Goal: Task Accomplishment & Management: Manage account settings

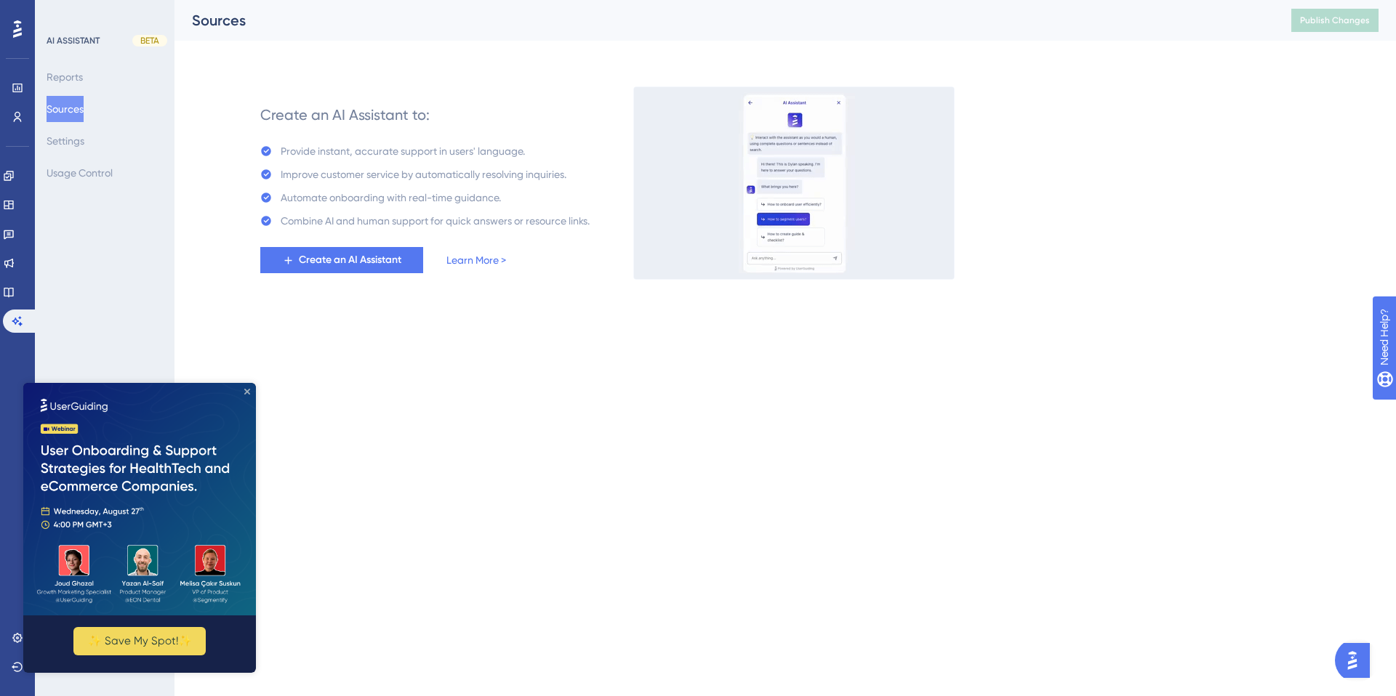
click at [248, 394] on icon "Close Preview" at bounding box center [247, 392] width 6 height 6
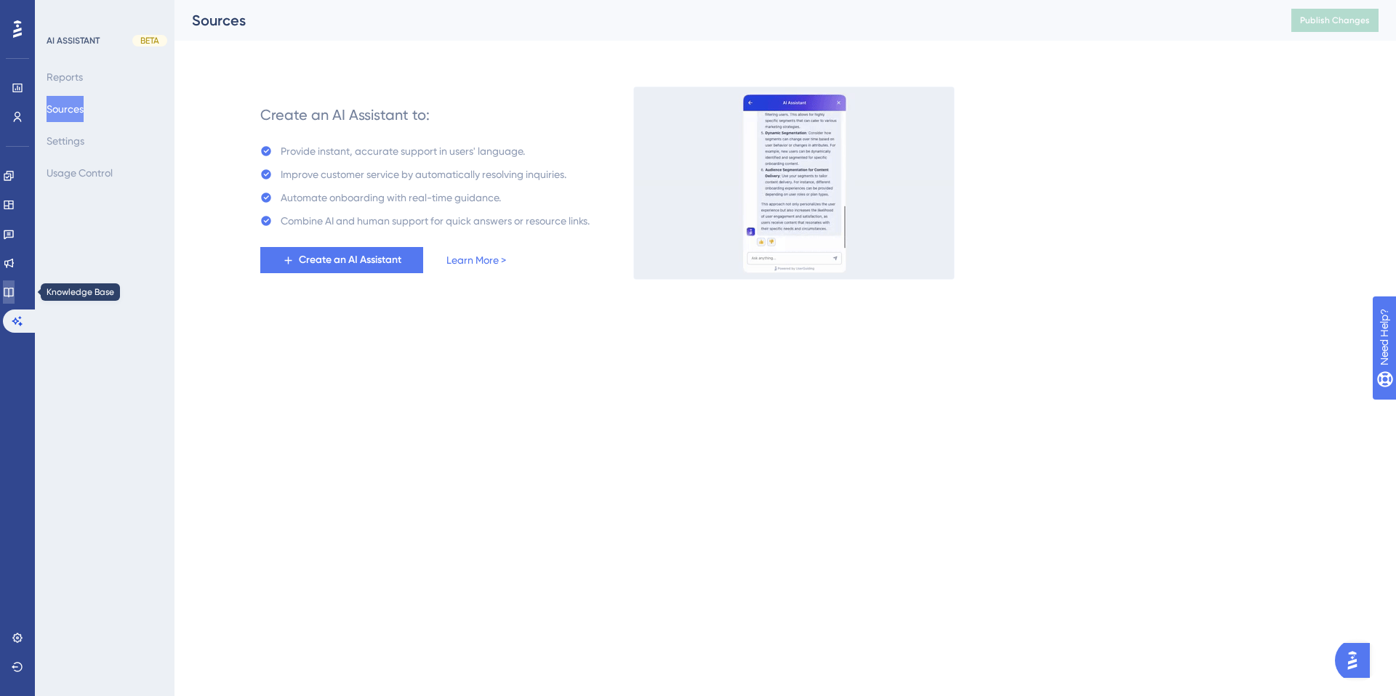
click at [13, 289] on icon at bounding box center [8, 292] width 9 height 9
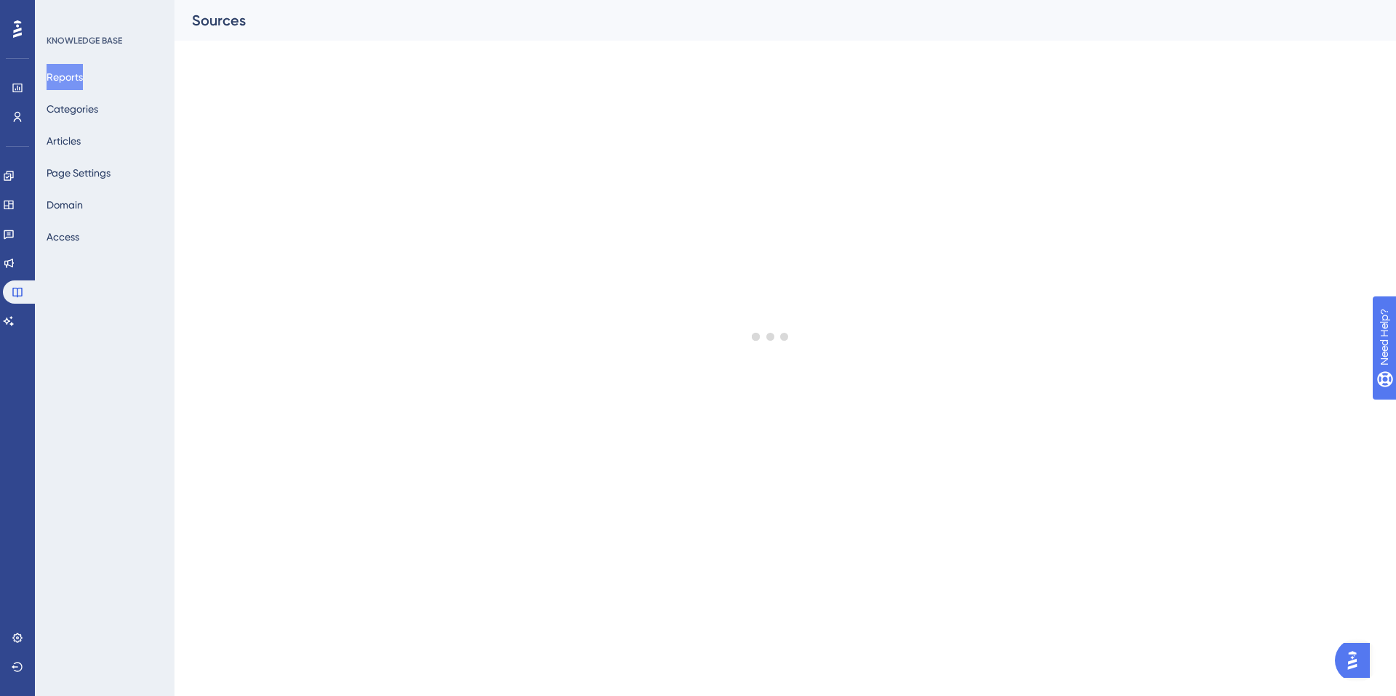
click at [108, 203] on div "Reports Categories Articles Page Settings Domain Access" at bounding box center [106, 157] width 118 height 186
click at [81, 203] on button "Domain" at bounding box center [65, 205] width 36 height 26
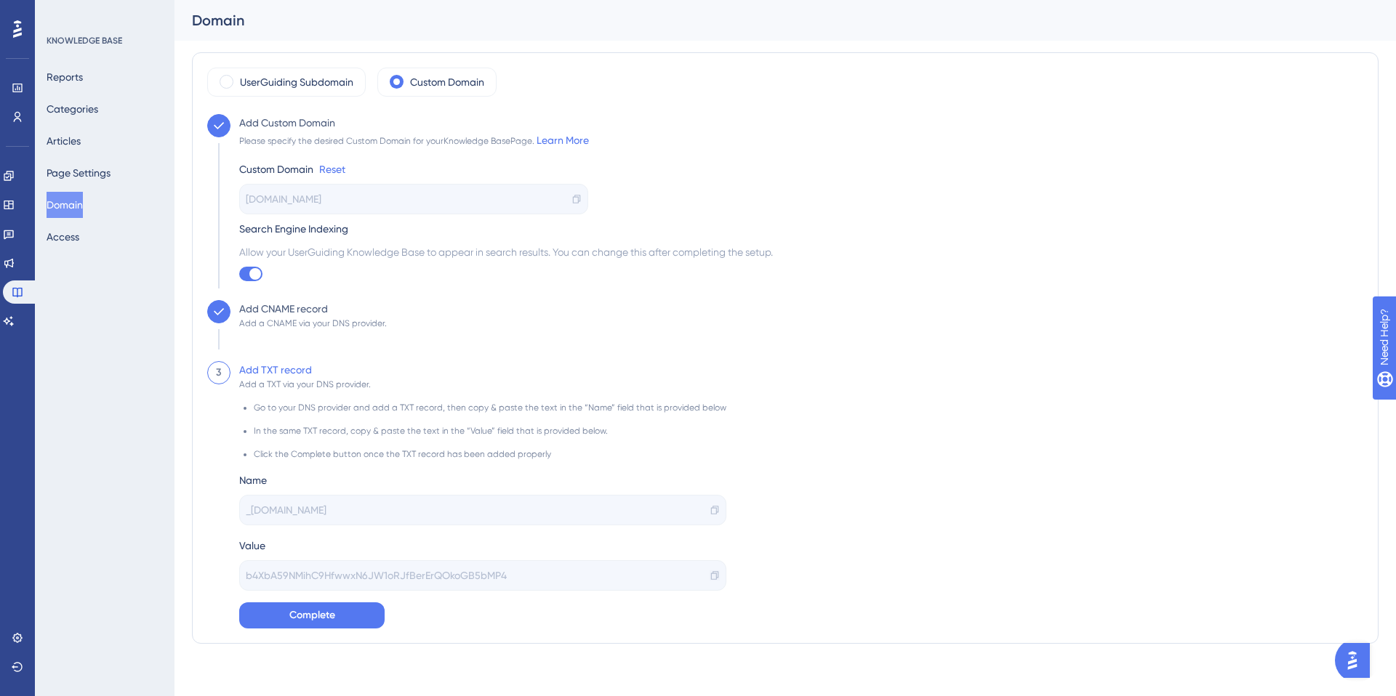
click at [710, 577] on icon at bounding box center [715, 576] width 10 height 10
click at [15, 262] on icon at bounding box center [9, 263] width 12 height 12
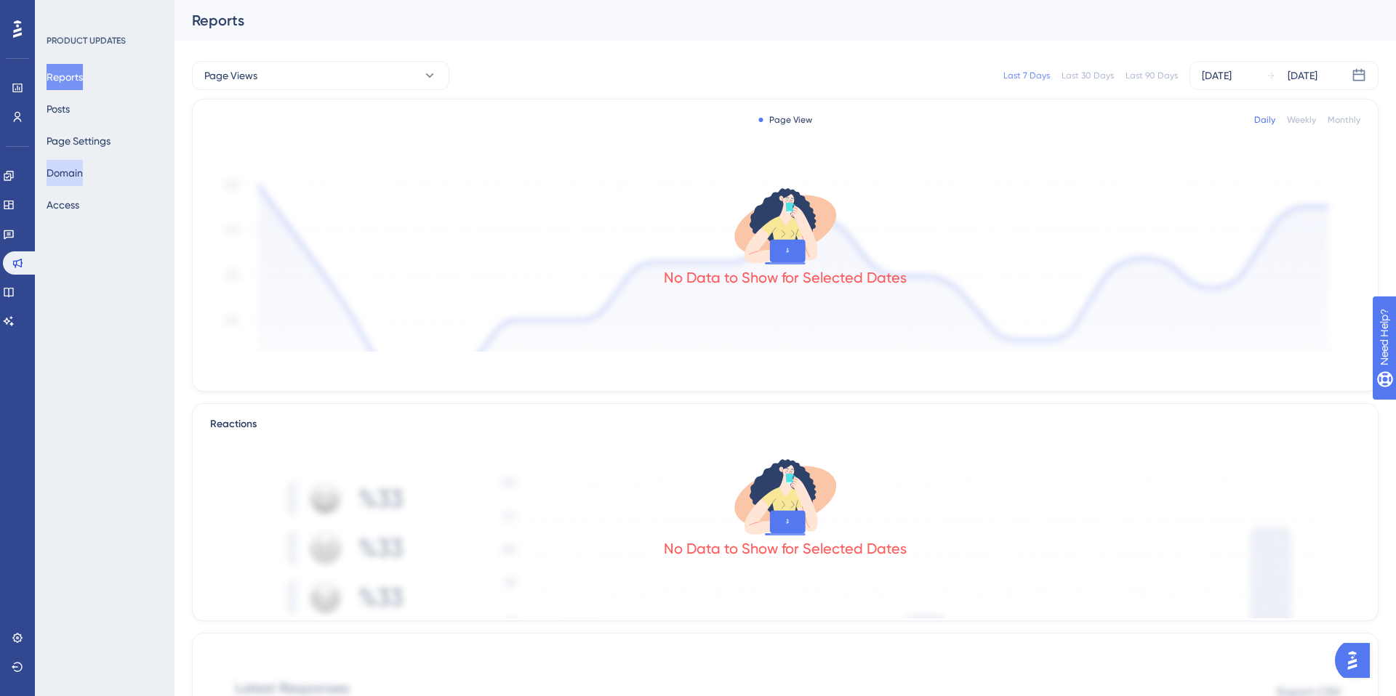
click at [72, 175] on button "Domain" at bounding box center [65, 173] width 36 height 26
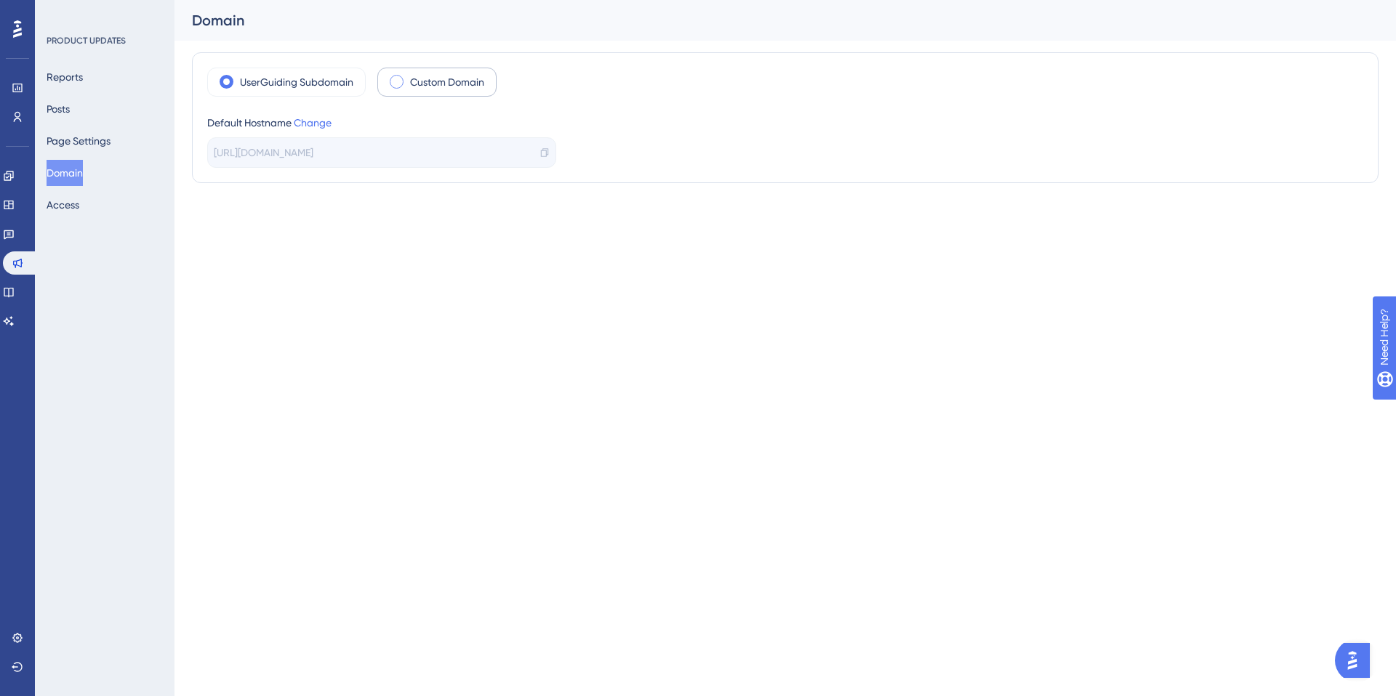
click at [391, 84] on span at bounding box center [397, 82] width 14 height 14
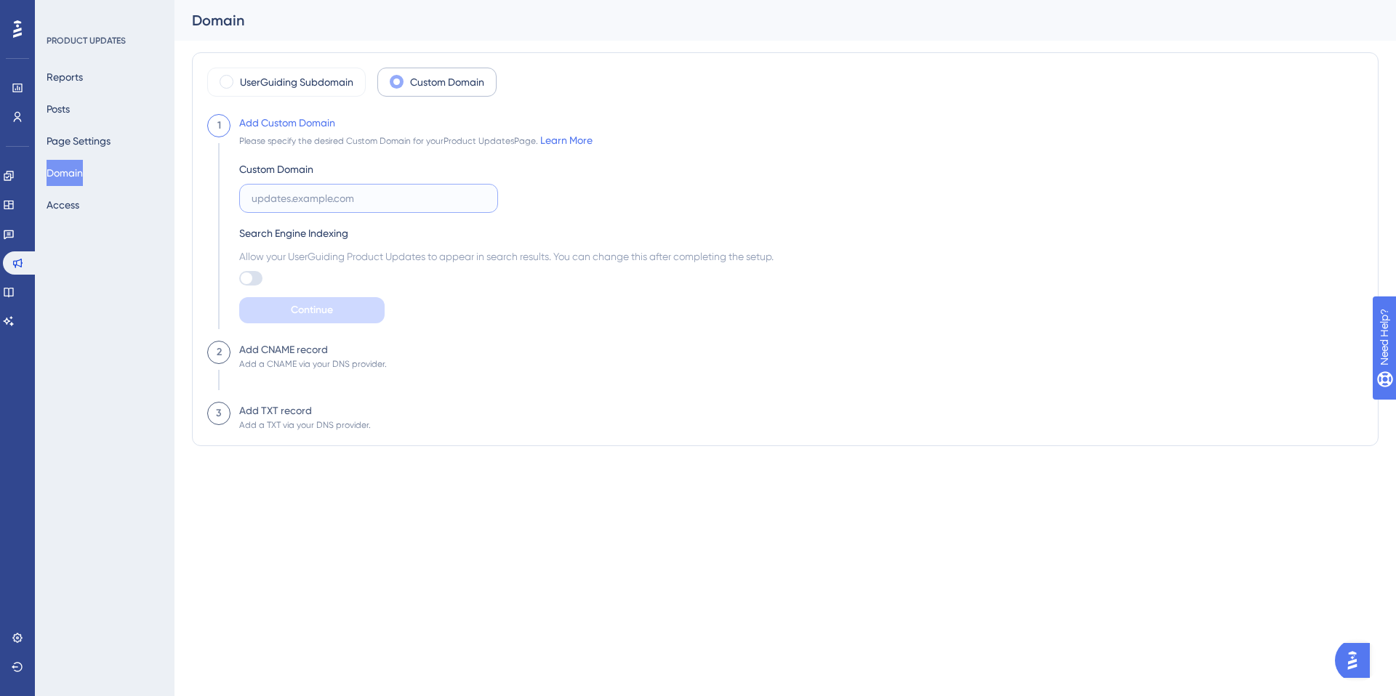
click at [273, 200] on input "text" at bounding box center [369, 198] width 234 height 16
click at [323, 201] on input "releases" at bounding box center [369, 198] width 234 height 16
type input "[DOMAIN_NAME]"
click at [250, 201] on label "[DOMAIN_NAME]" at bounding box center [368, 198] width 259 height 29
click at [252, 201] on input "[DOMAIN_NAME]" at bounding box center [369, 198] width 234 height 16
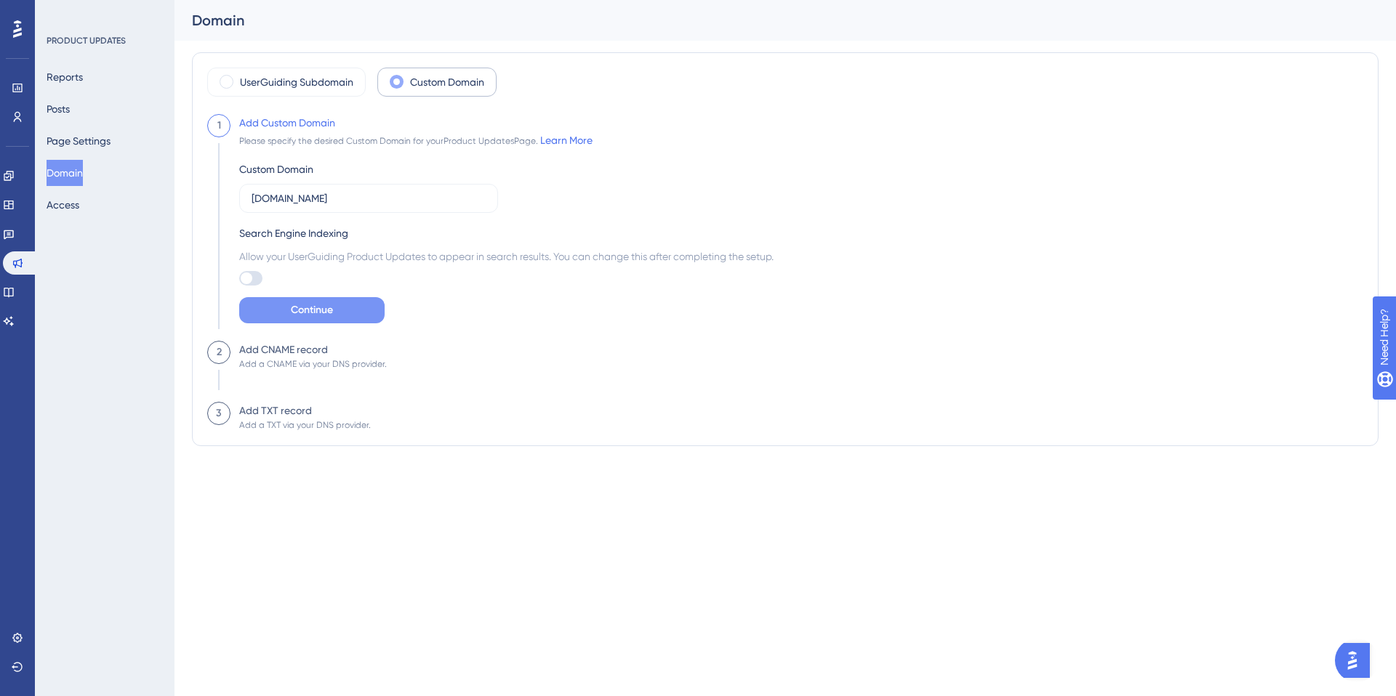
click at [310, 309] on span "Continue" at bounding box center [312, 310] width 42 height 17
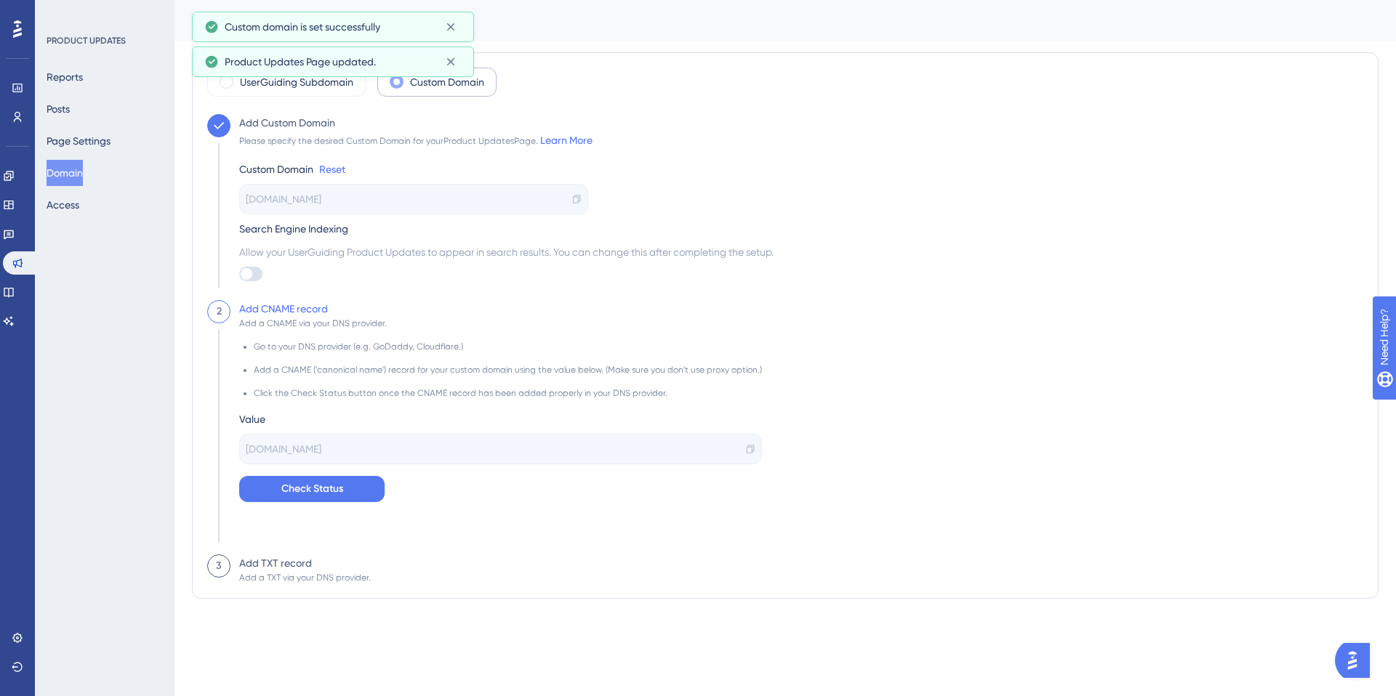
click at [252, 275] on div at bounding box center [247, 274] width 12 height 12
click at [239, 275] on input "checkbox" at bounding box center [238, 274] width 1 height 1
checkbox input "true"
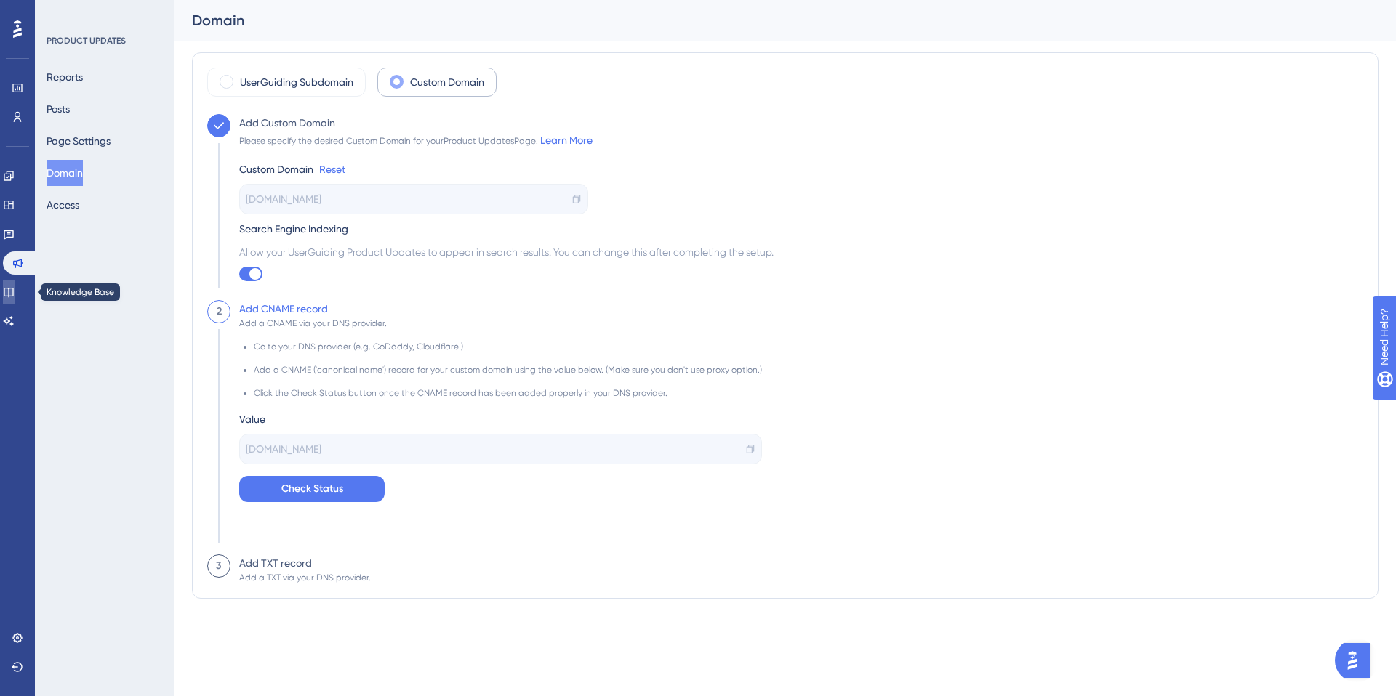
click at [9, 289] on link at bounding box center [9, 292] width 12 height 23
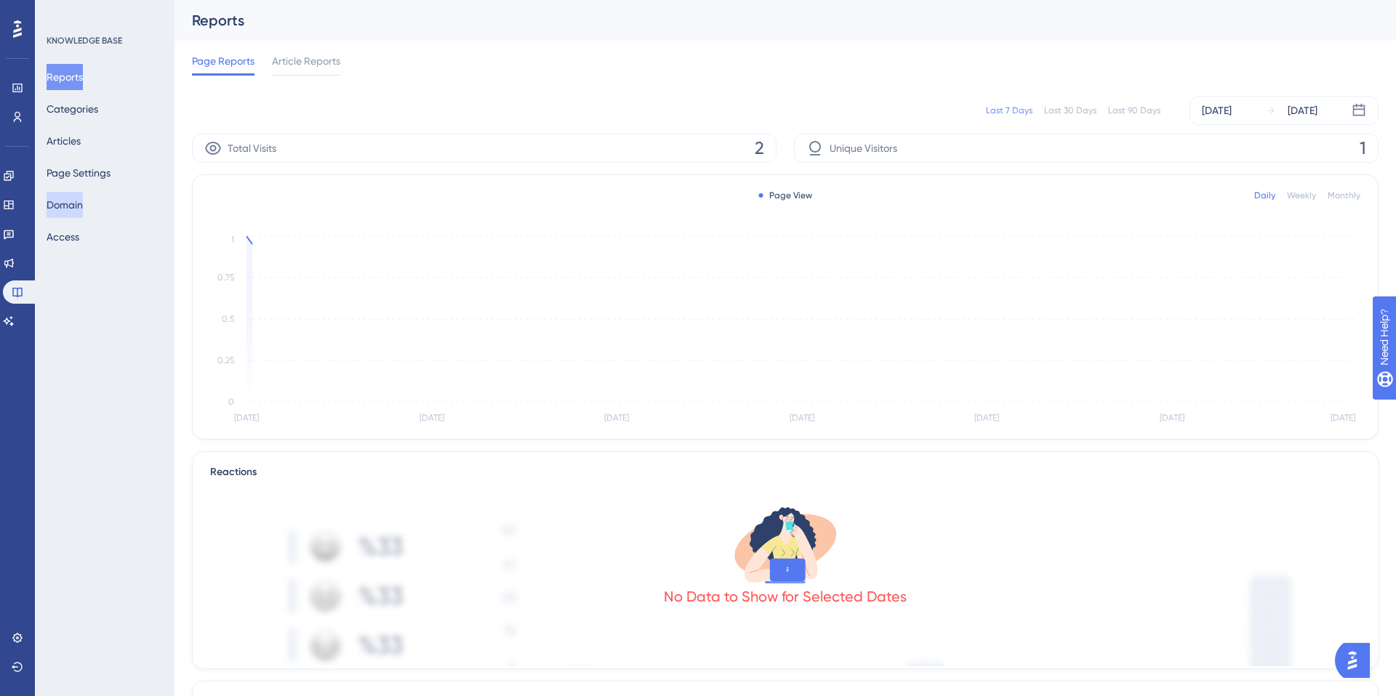
click at [72, 204] on button "Domain" at bounding box center [65, 205] width 36 height 26
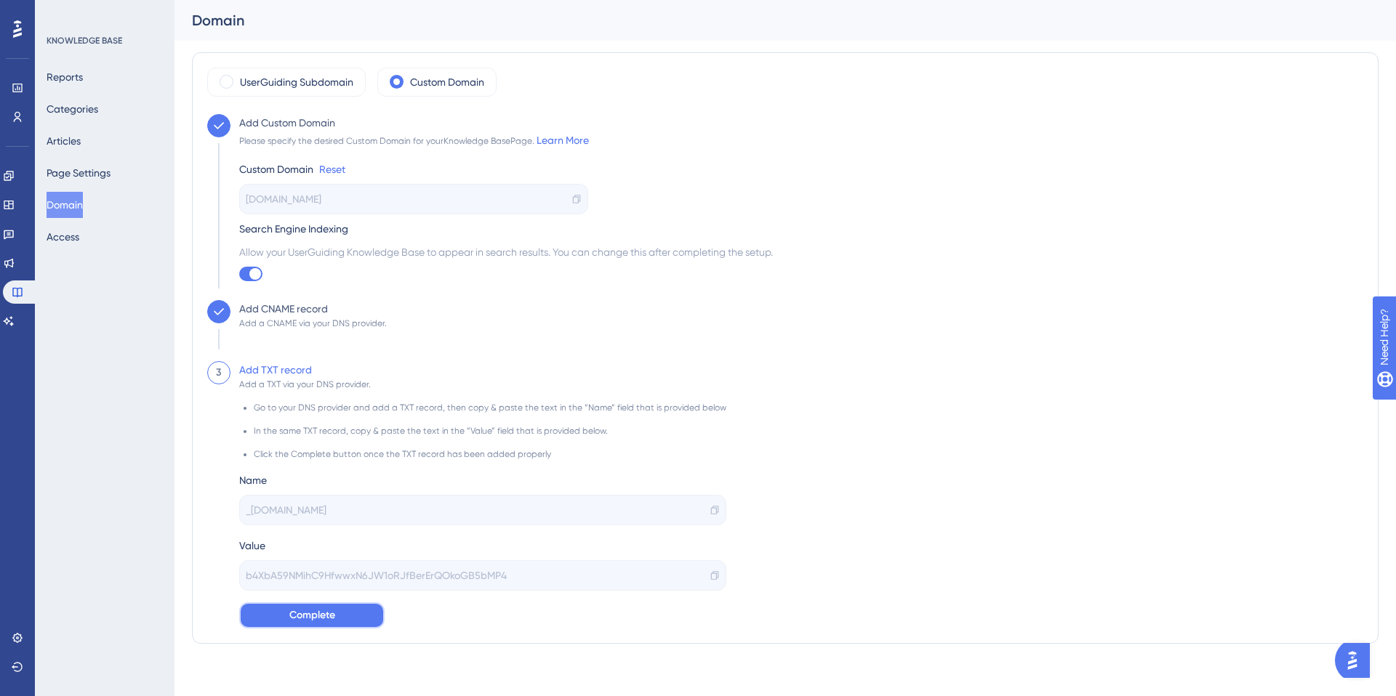
click at [335, 619] on button "Complete" at bounding box center [311, 616] width 145 height 26
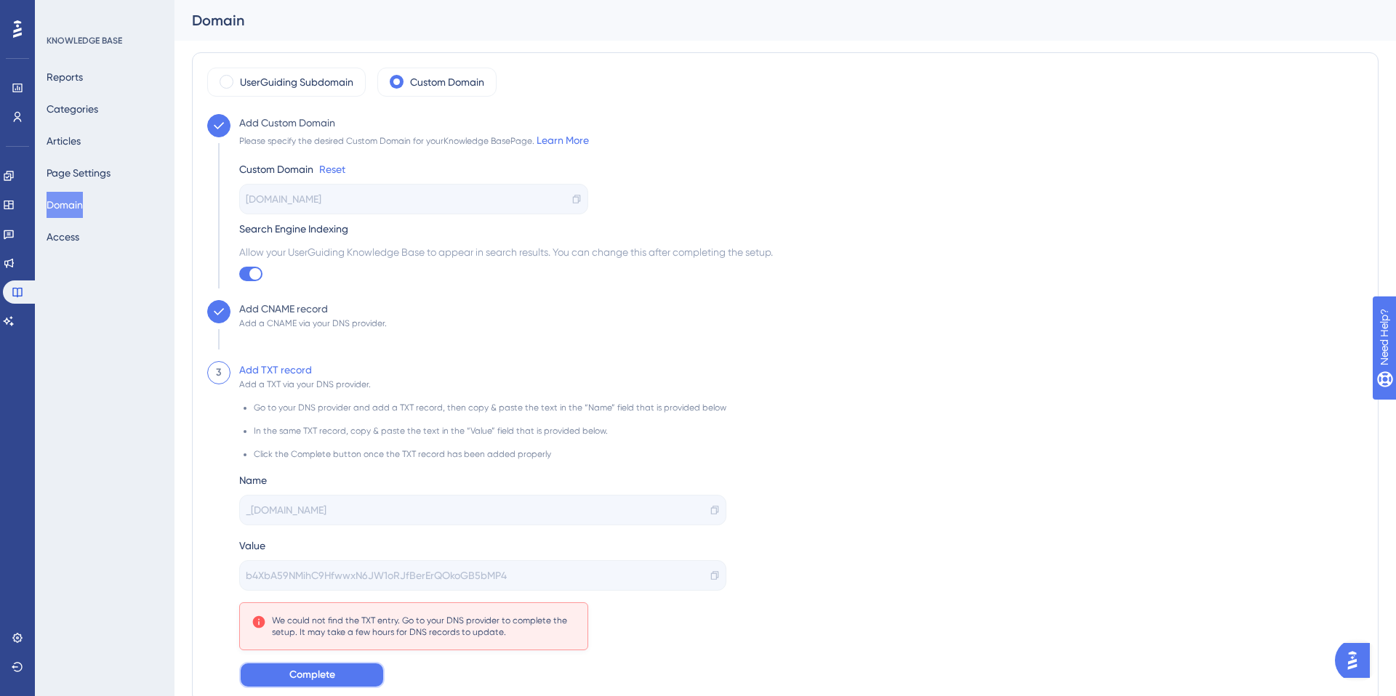
click at [298, 672] on span "Complete" at bounding box center [312, 675] width 46 height 17
